Goal: Use online tool/utility: Utilize a website feature to perform a specific function

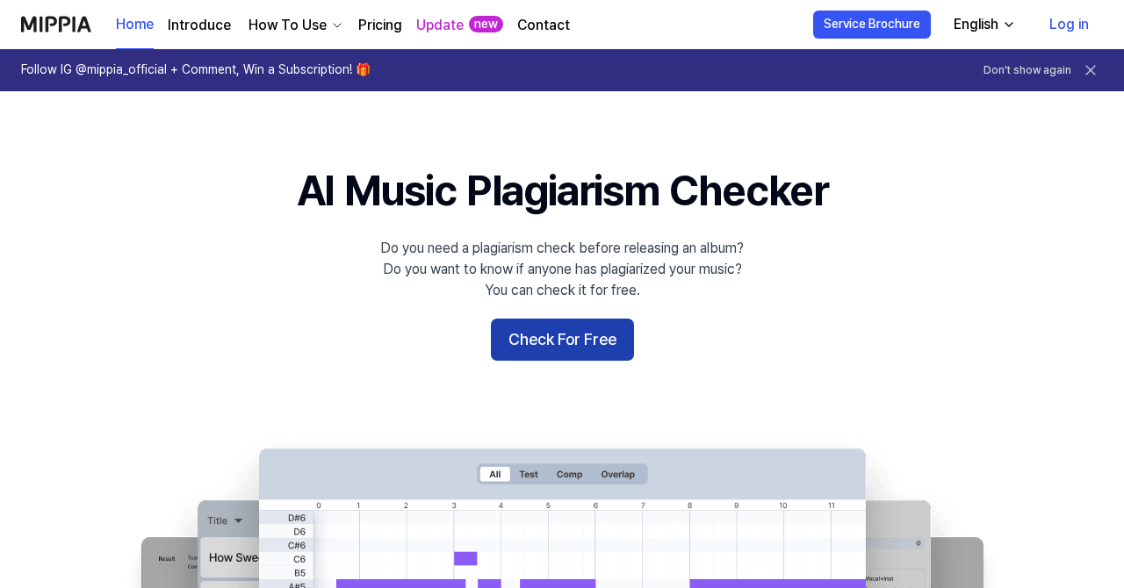
click at [518, 343] on button "Check For Free" at bounding box center [562, 340] width 143 height 42
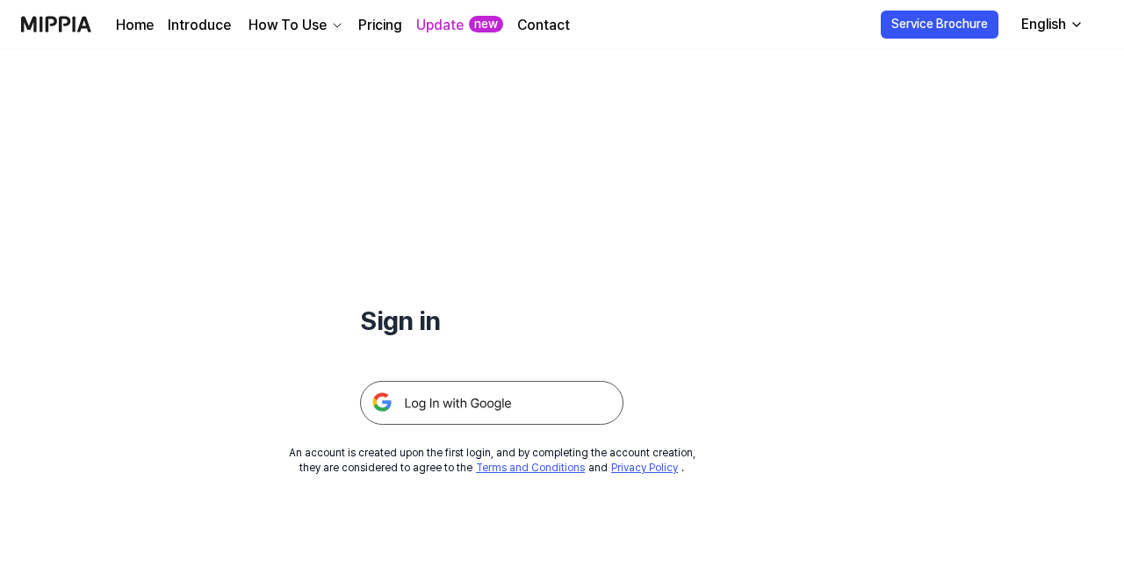
click at [477, 424] on img at bounding box center [491, 403] width 263 height 44
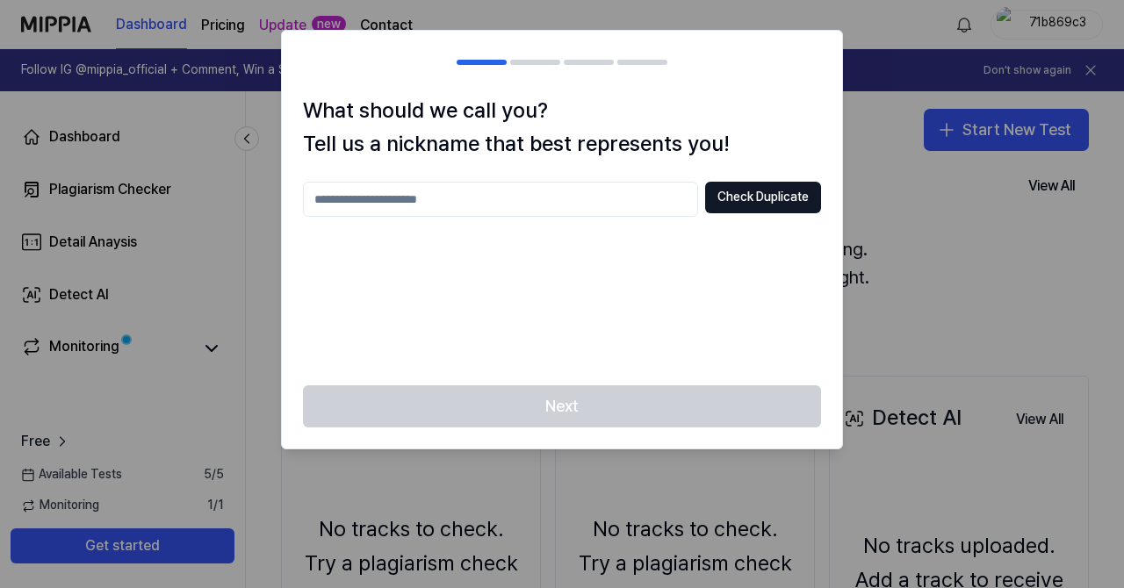
click at [600, 230] on div "Check Duplicate" at bounding box center [562, 273] width 518 height 183
click at [604, 204] on input "text" at bounding box center [500, 199] width 395 height 35
type input "***"
click at [722, 207] on button "Check Duplicate" at bounding box center [763, 198] width 116 height 32
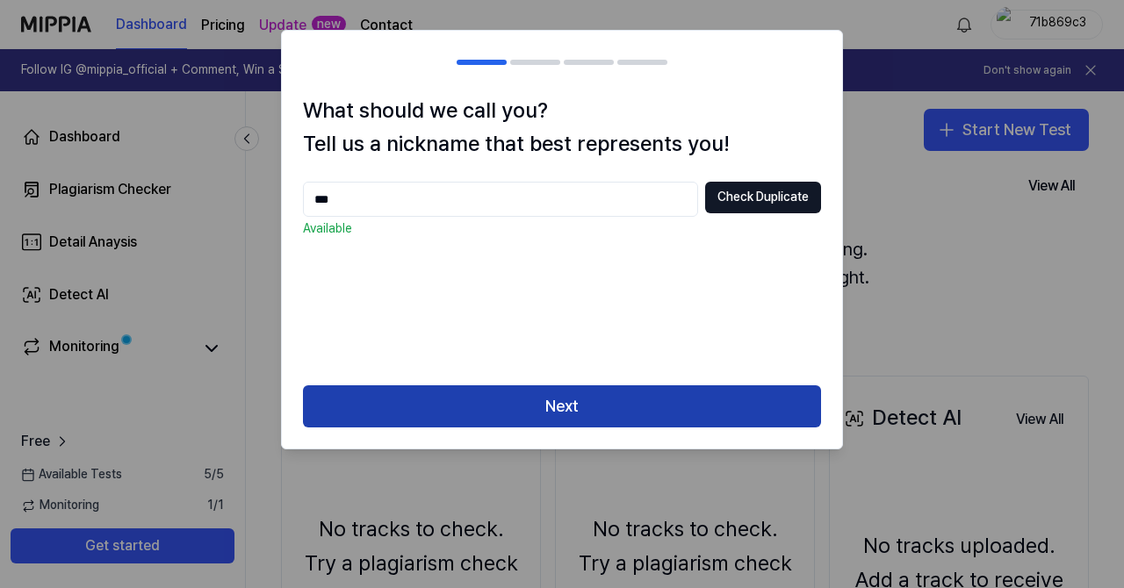
click at [667, 395] on button "Next" at bounding box center [562, 406] width 518 height 42
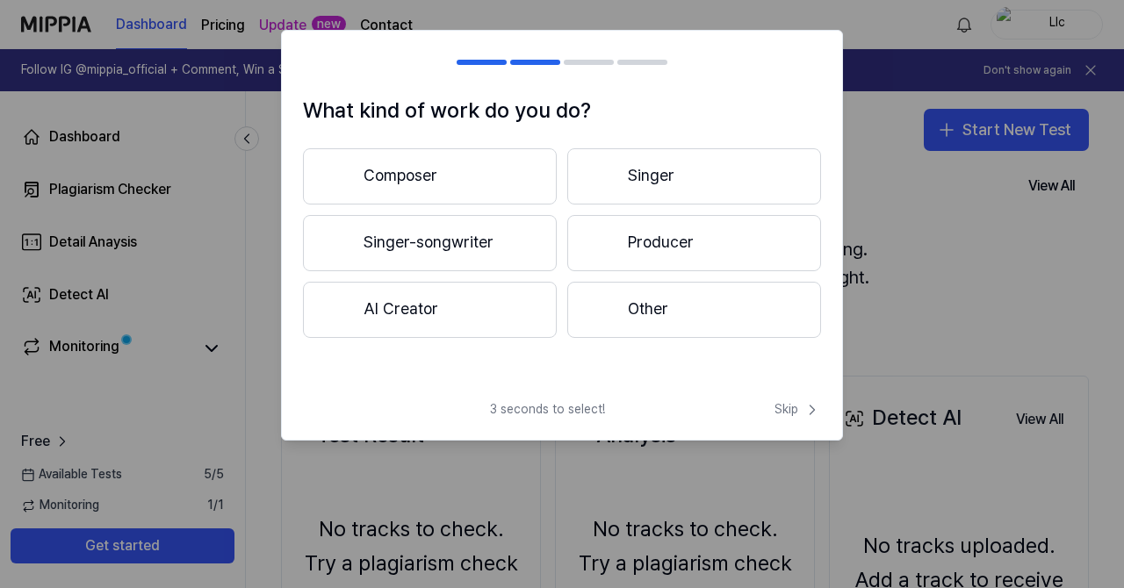
click at [471, 183] on button "Composer" at bounding box center [430, 176] width 254 height 56
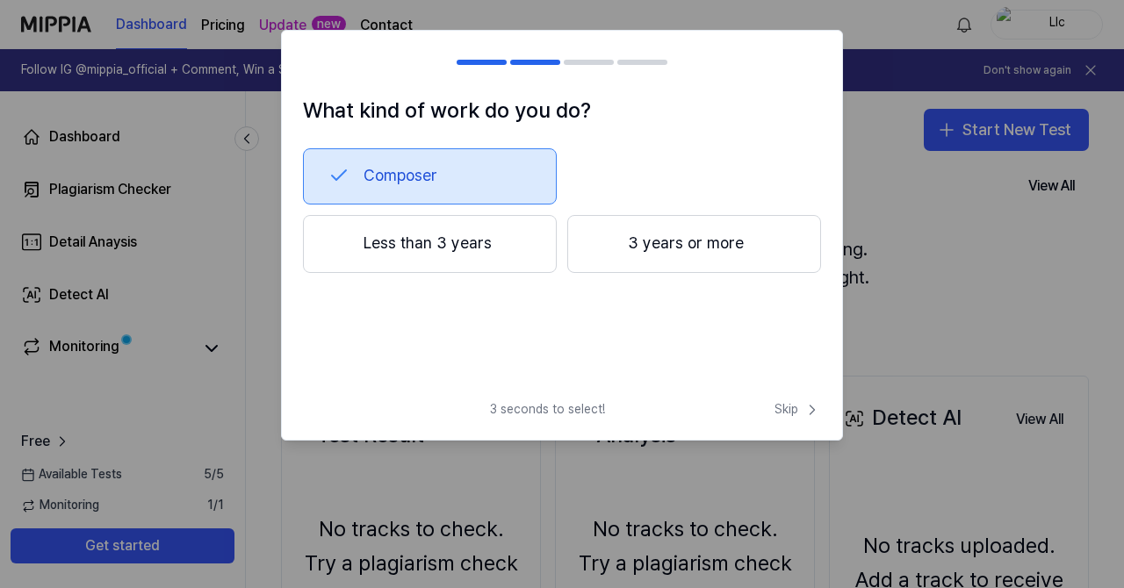
click at [469, 260] on button "Less than 3 years" at bounding box center [430, 244] width 254 height 58
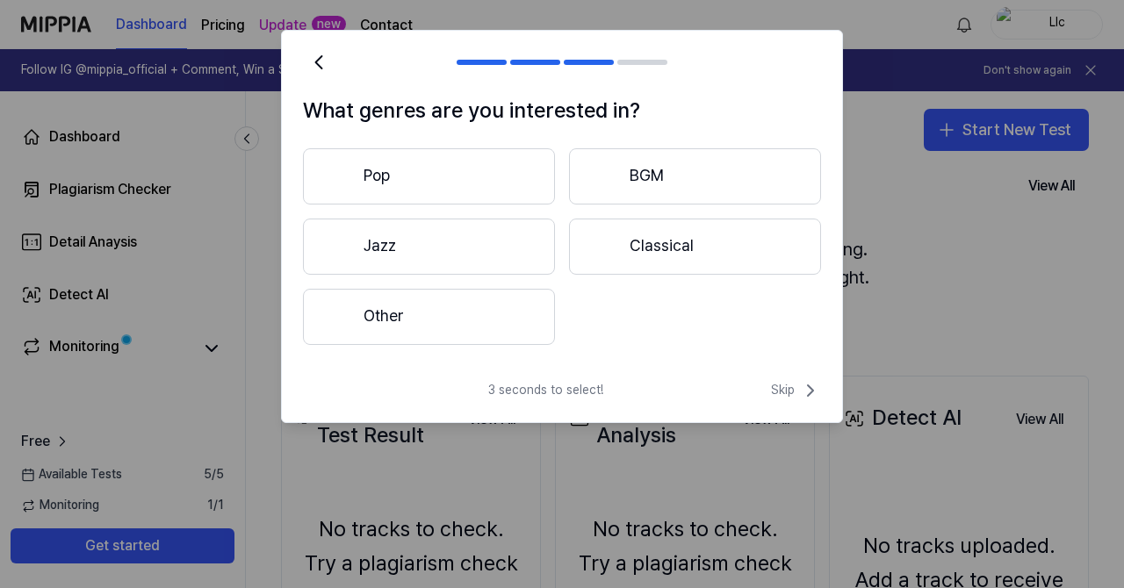
click at [521, 317] on button "Other" at bounding box center [429, 317] width 252 height 56
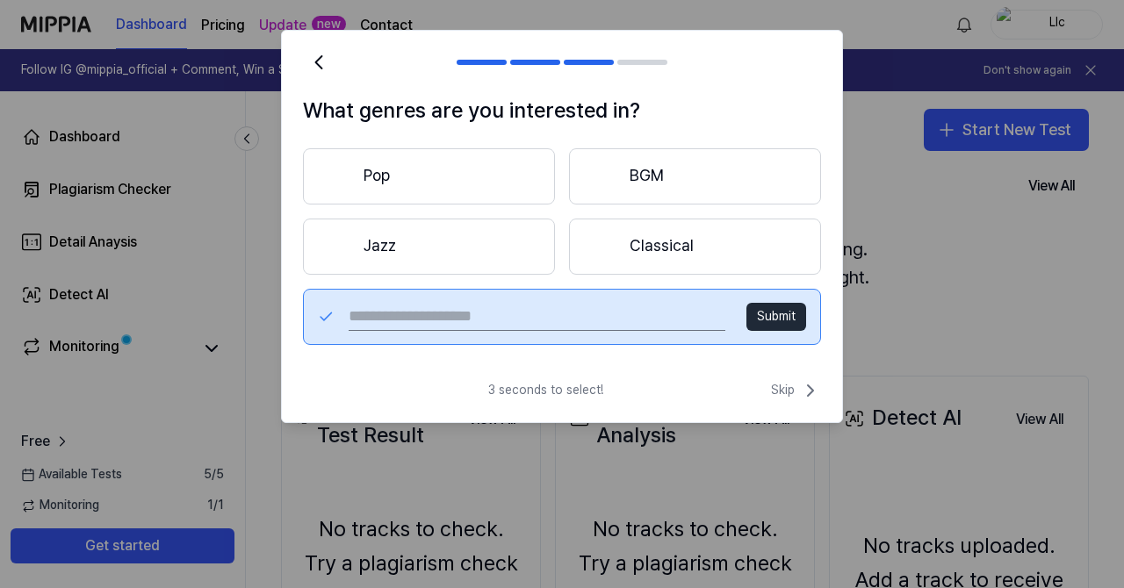
click at [682, 322] on input "text" at bounding box center [537, 317] width 377 height 28
type input "**********"
click at [780, 321] on button "Submit" at bounding box center [776, 317] width 60 height 28
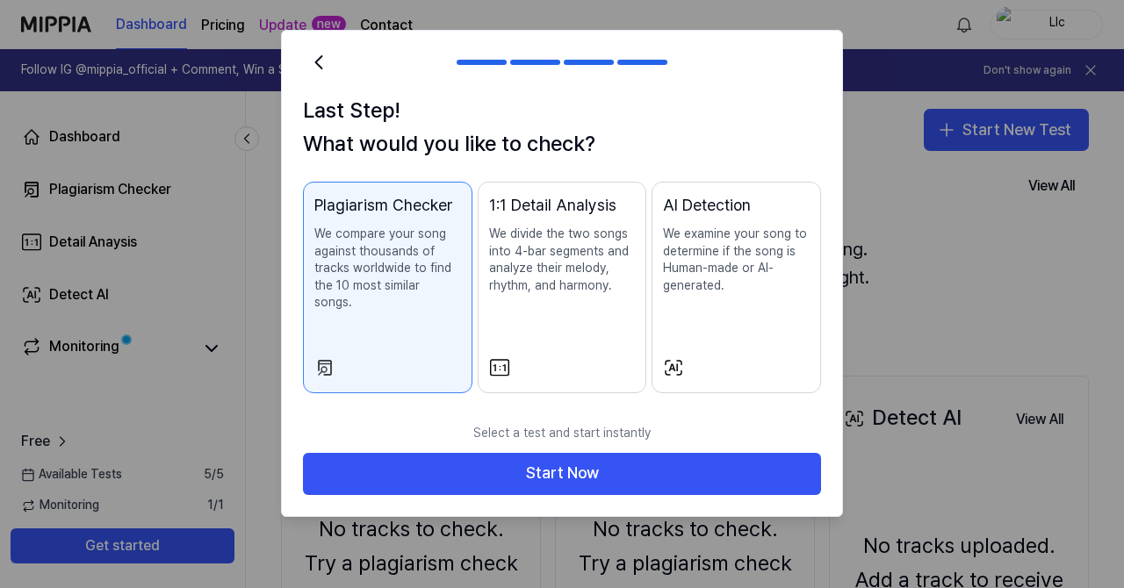
click at [693, 357] on div at bounding box center [736, 367] width 147 height 21
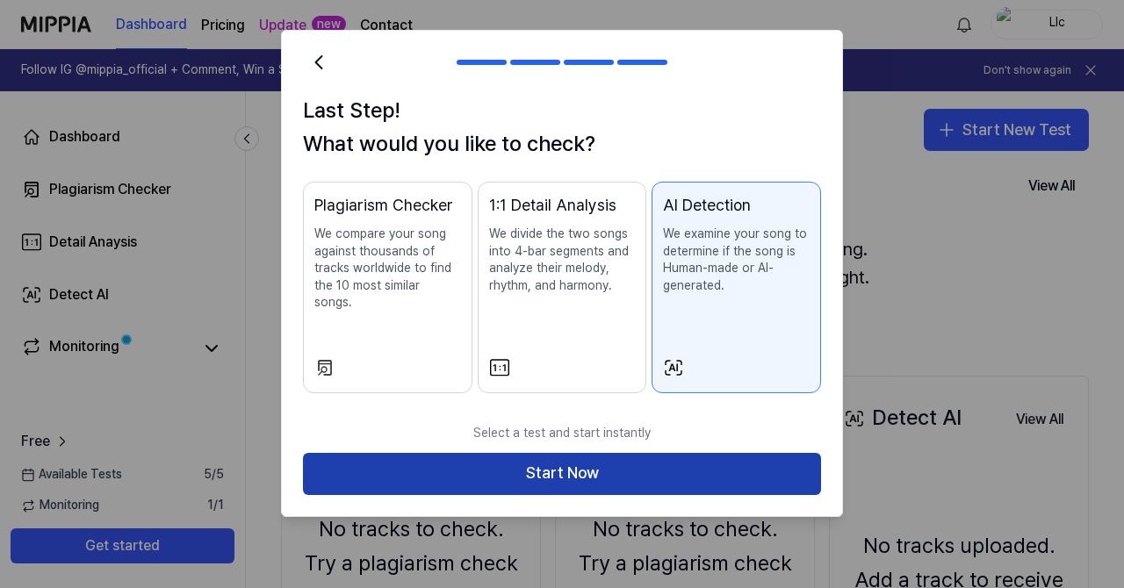
click at [456, 470] on button "Start Now" at bounding box center [562, 474] width 518 height 42
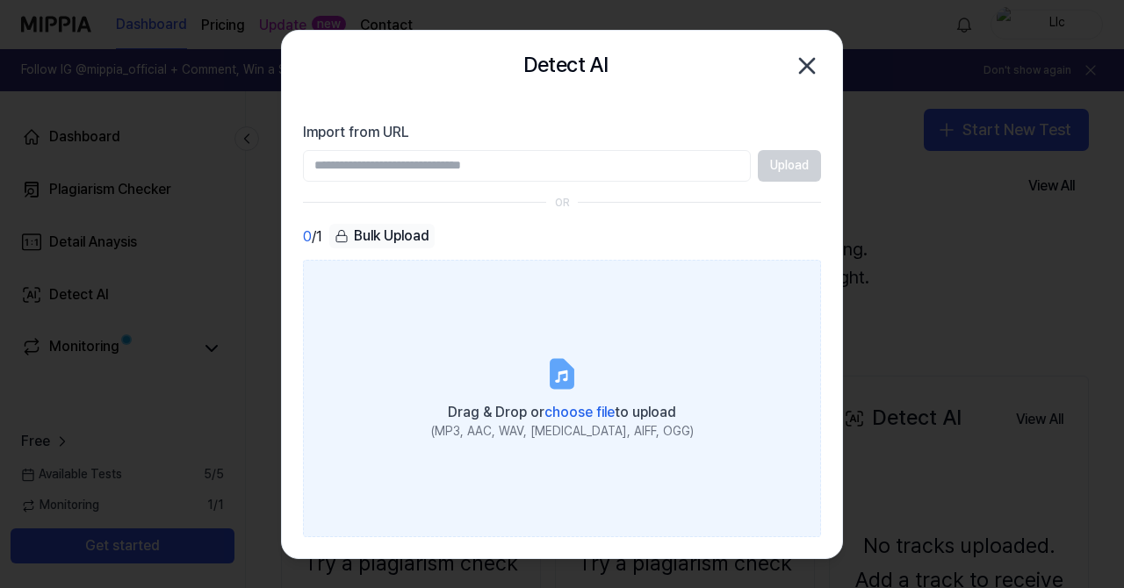
click at [552, 406] on span "choose file" at bounding box center [579, 412] width 70 height 17
click at [0, 0] on input "Drag & Drop or choose file to upload (MP3, AAC, WAV, FLAC, AIFF, OGG)" at bounding box center [0, 0] width 0 height 0
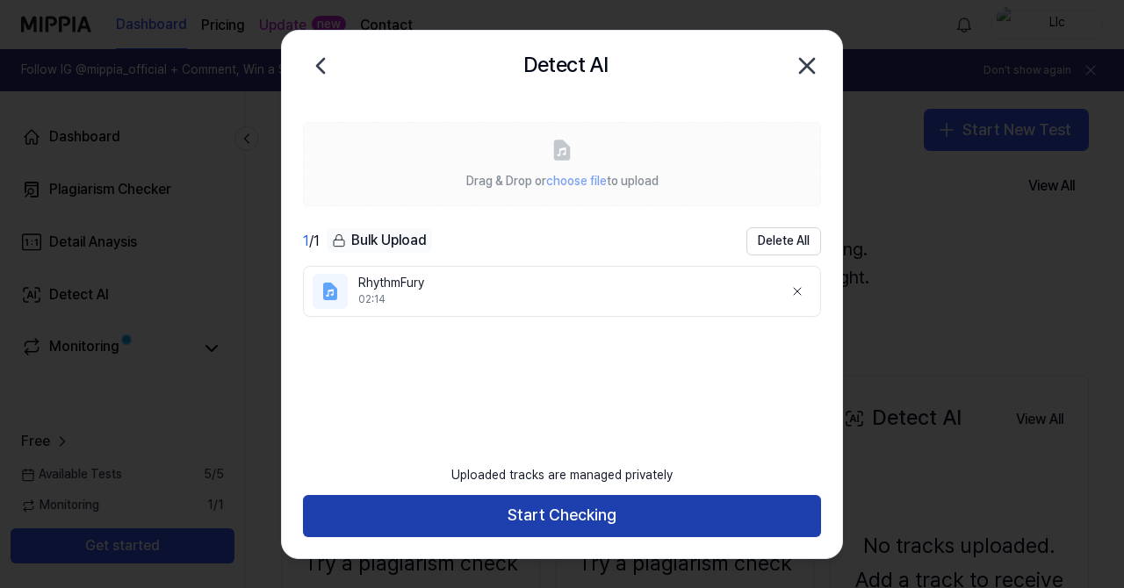
click at [536, 517] on button "Start Checking" at bounding box center [562, 516] width 518 height 42
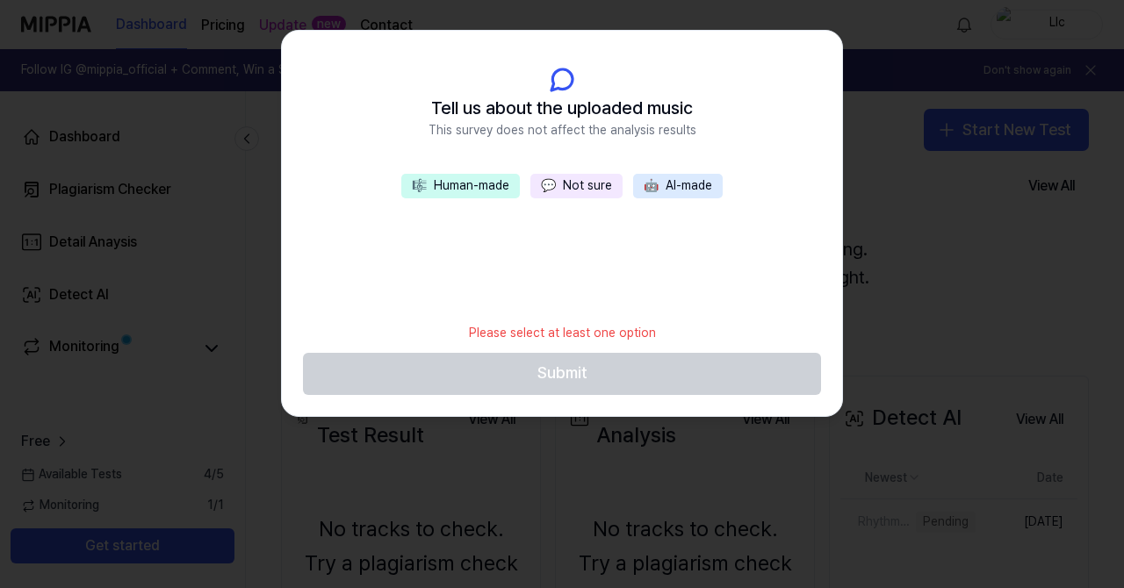
click at [585, 191] on button "💬 Not sure" at bounding box center [576, 186] width 92 height 25
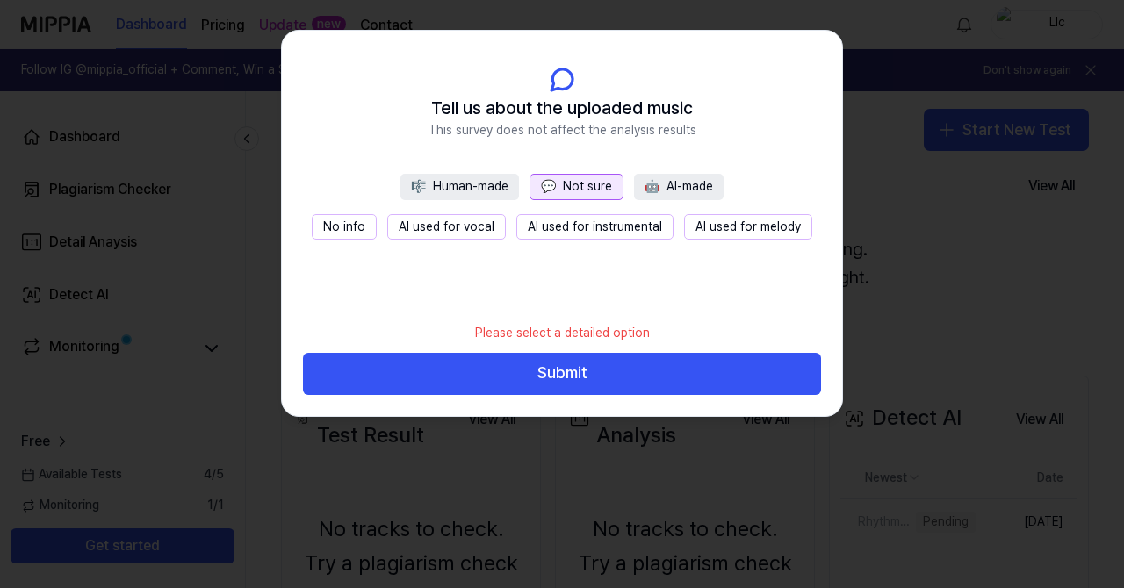
click at [355, 215] on button "No info" at bounding box center [344, 227] width 65 height 26
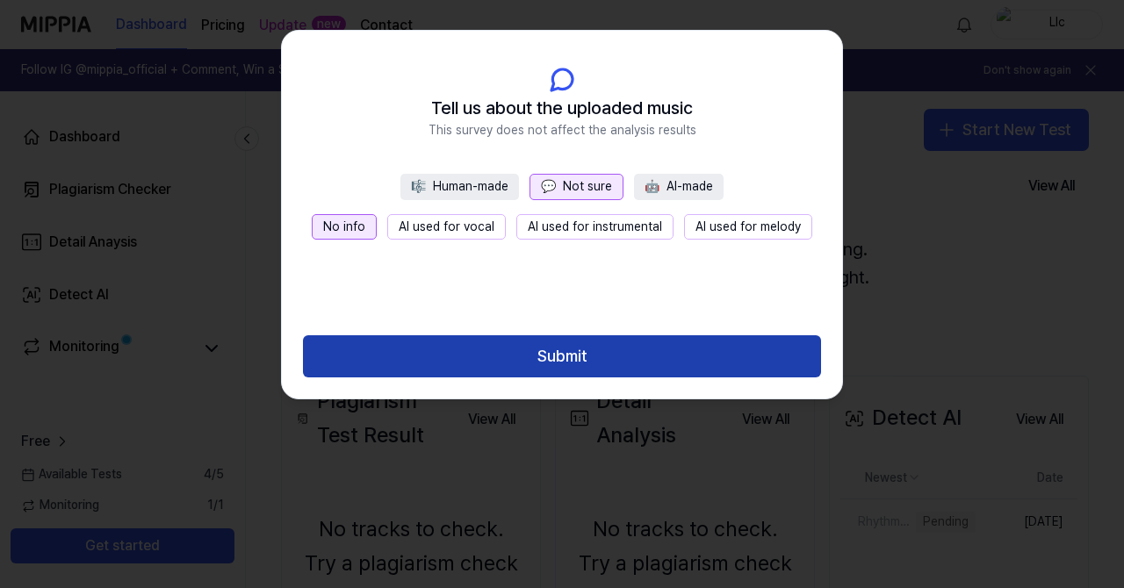
click at [632, 358] on button "Submit" at bounding box center [562, 356] width 518 height 42
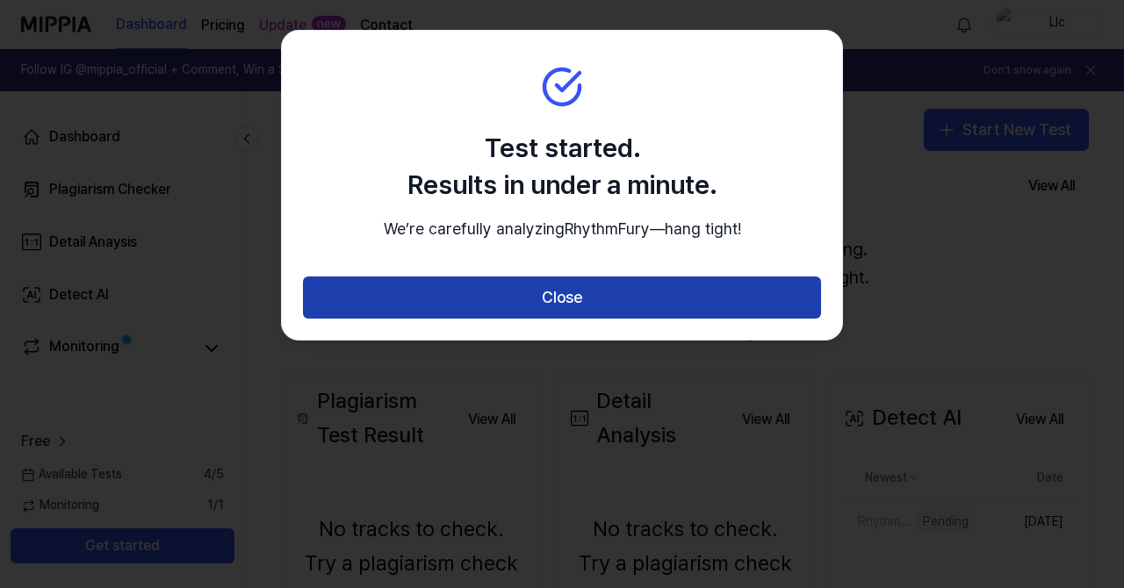
click at [561, 319] on button "Close" at bounding box center [562, 298] width 518 height 42
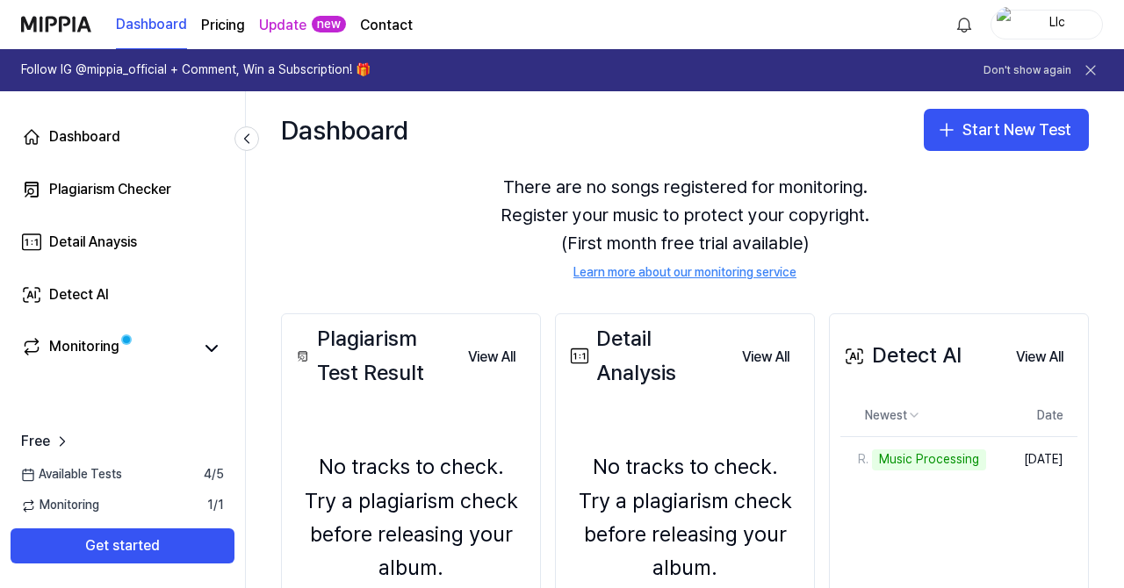
scroll to position [121, 0]
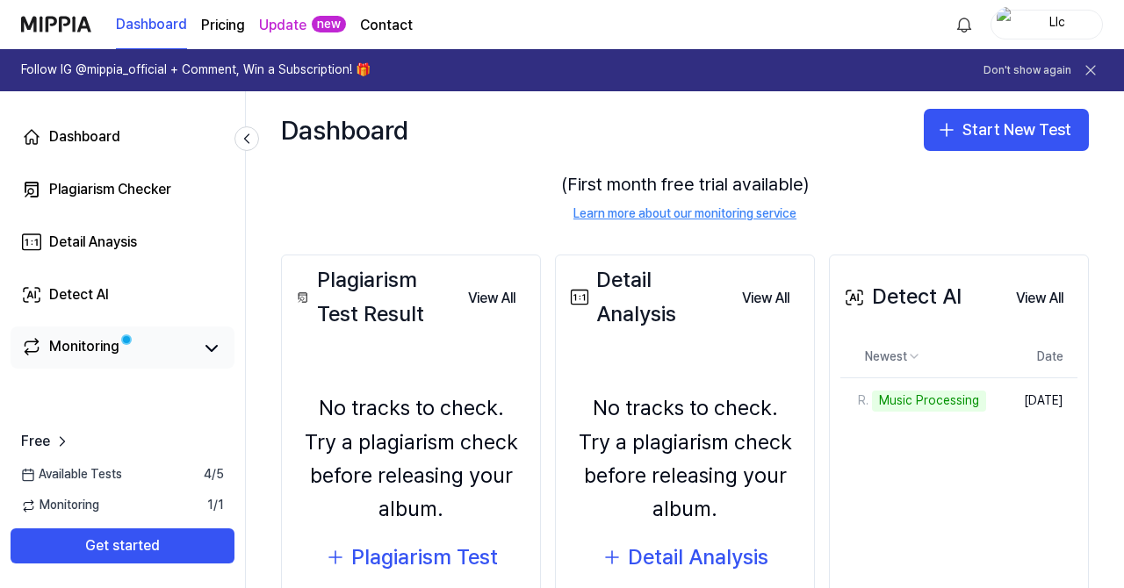
click at [135, 360] on link "Monitoring" at bounding box center [106, 348] width 171 height 25
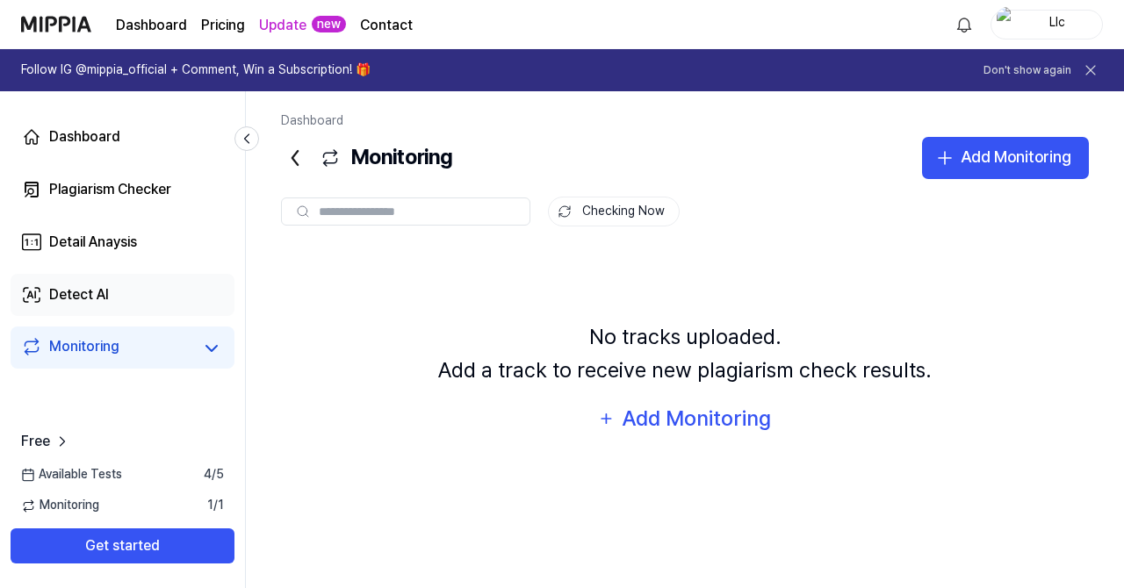
click at [83, 296] on div "Detect AI" at bounding box center [79, 294] width 60 height 21
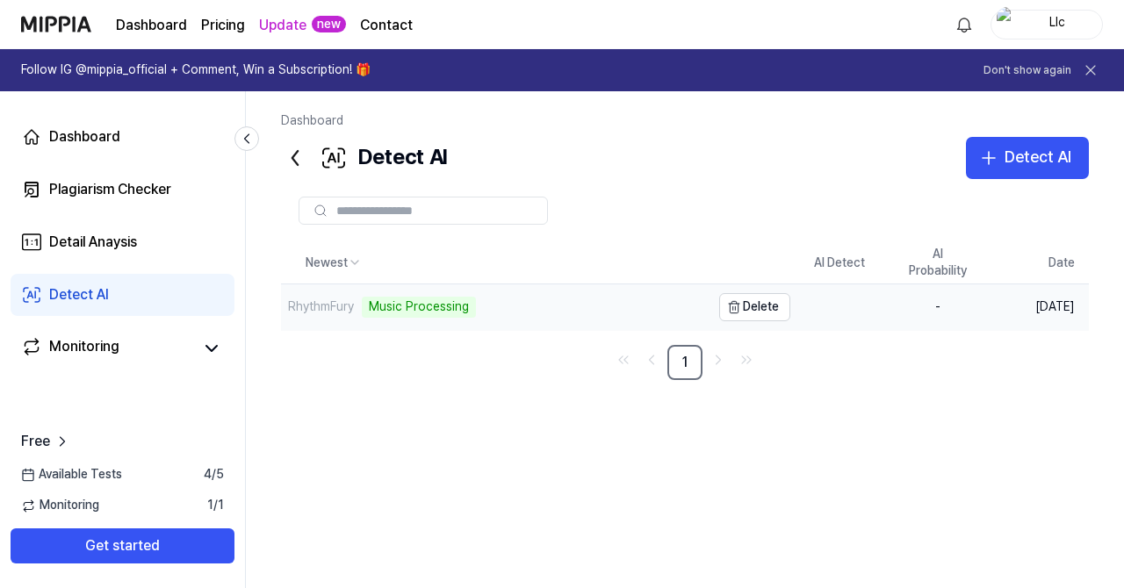
click at [511, 326] on div "RhythmFury Music Processing" at bounding box center [495, 307] width 429 height 46
